Goal: Feedback & Contribution: Submit feedback/report problem

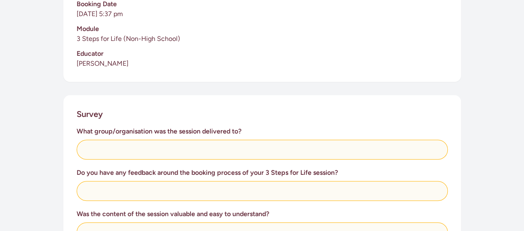
scroll to position [248, 0]
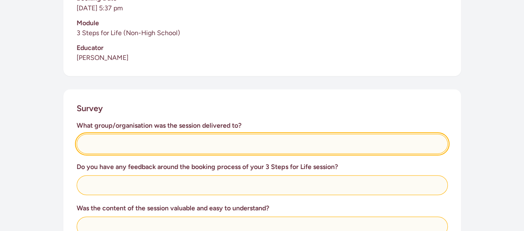
click at [109, 145] on input "text" at bounding box center [262, 144] width 371 height 20
type input "Warkworth Bridge Club"
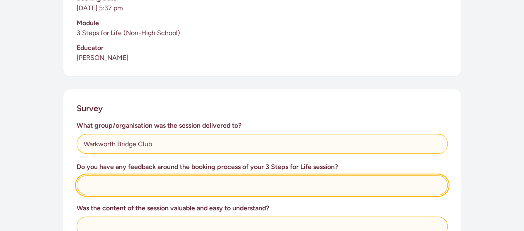
click at [160, 181] on input "text" at bounding box center [262, 186] width 371 height 20
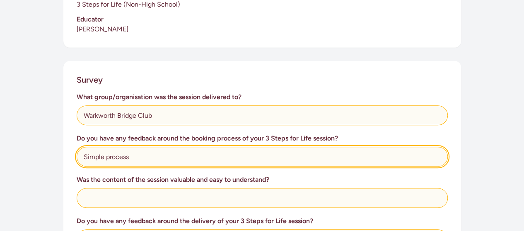
scroll to position [331, 0]
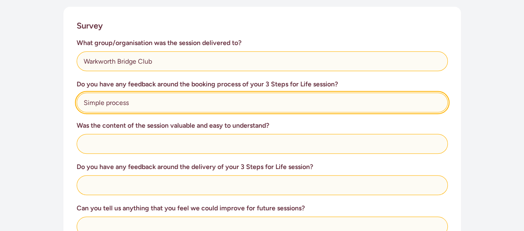
type input "Simple process"
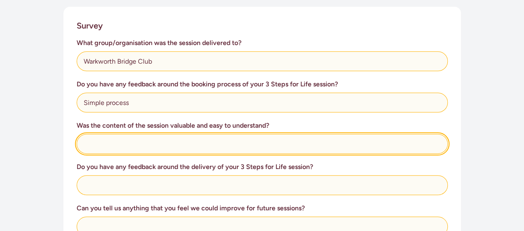
click at [109, 138] on input "text" at bounding box center [262, 144] width 371 height 20
type input "yes, very"
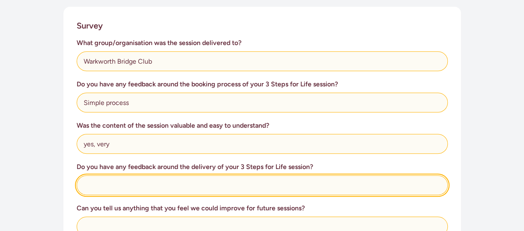
click at [106, 185] on input "text" at bounding box center [262, 186] width 371 height 20
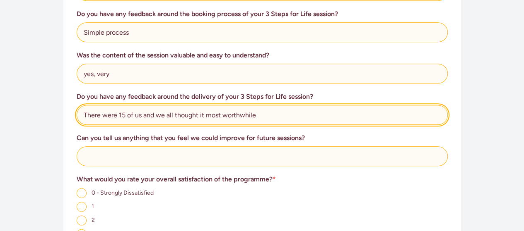
scroll to position [414, 0]
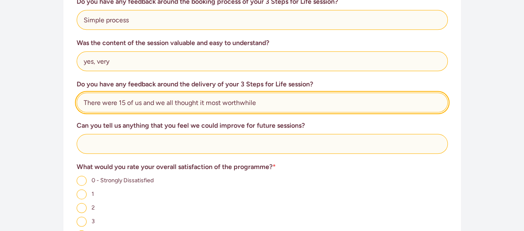
type input "There were 15 of us and we all thought it most worthwhile"
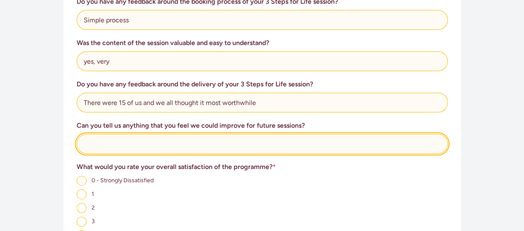
click at [108, 143] on input "text" at bounding box center [262, 144] width 371 height 20
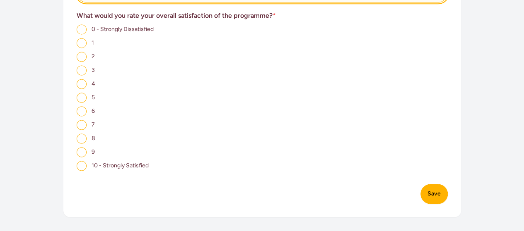
scroll to position [580, 0]
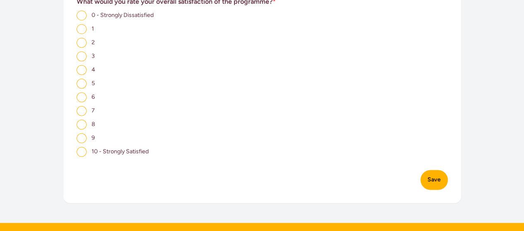
type input "Possibly a hands-on demonstration of the recently installed unit - there was a …"
click at [83, 154] on input "10 - Strongly Satisfied" at bounding box center [82, 152] width 10 height 10
radio input "true"
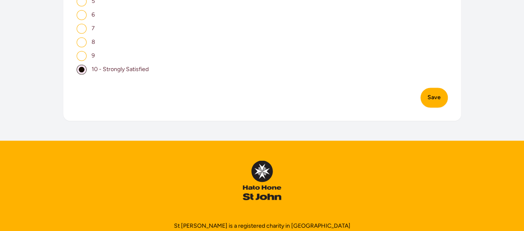
scroll to position [662, 0]
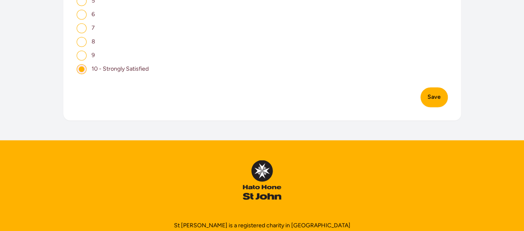
click at [430, 97] on button "Save" at bounding box center [433, 97] width 27 height 20
